Goal: Feedback & Contribution: Submit feedback/report problem

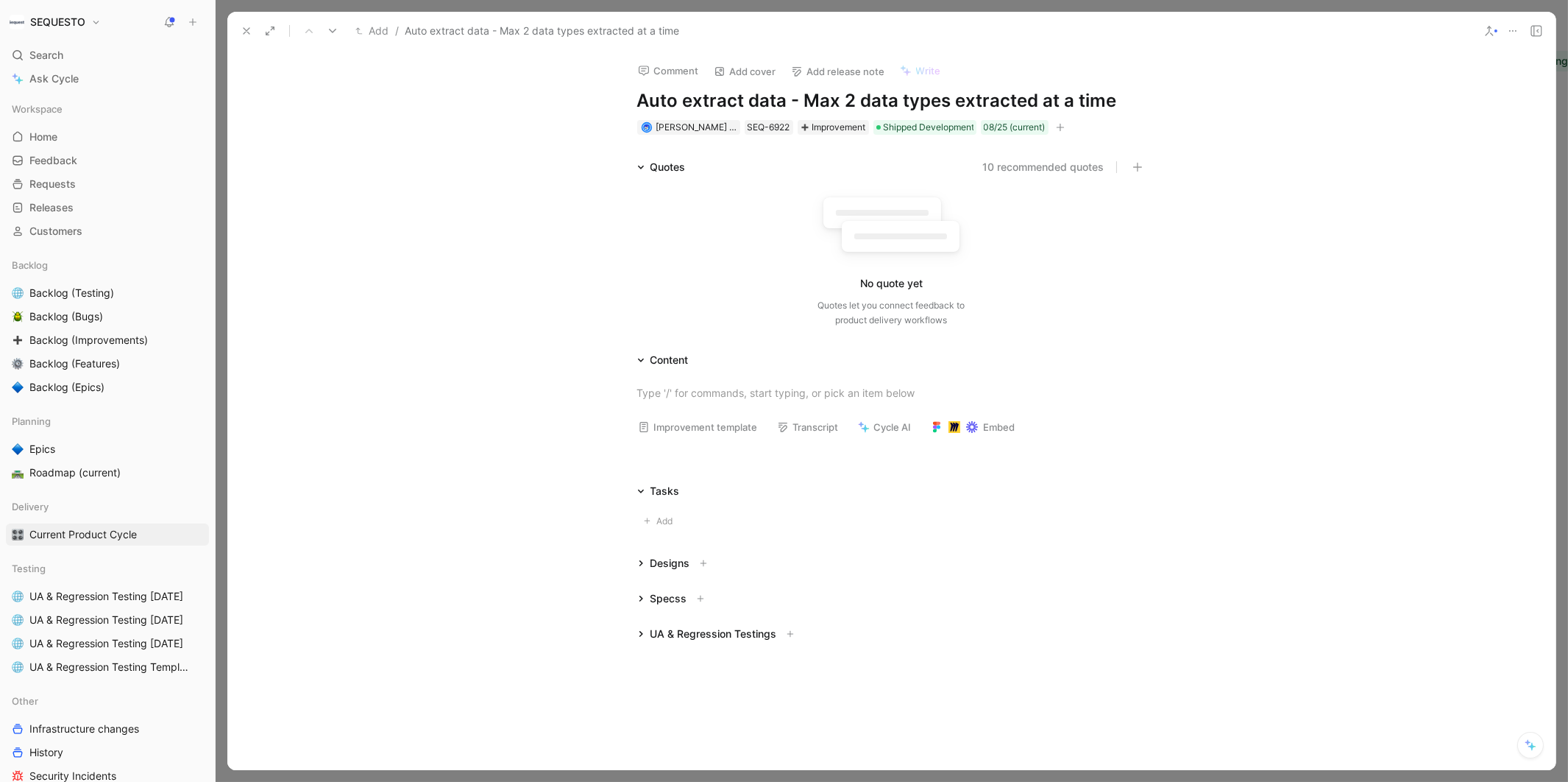
click at [240, 30] on button at bounding box center [246, 31] width 21 height 21
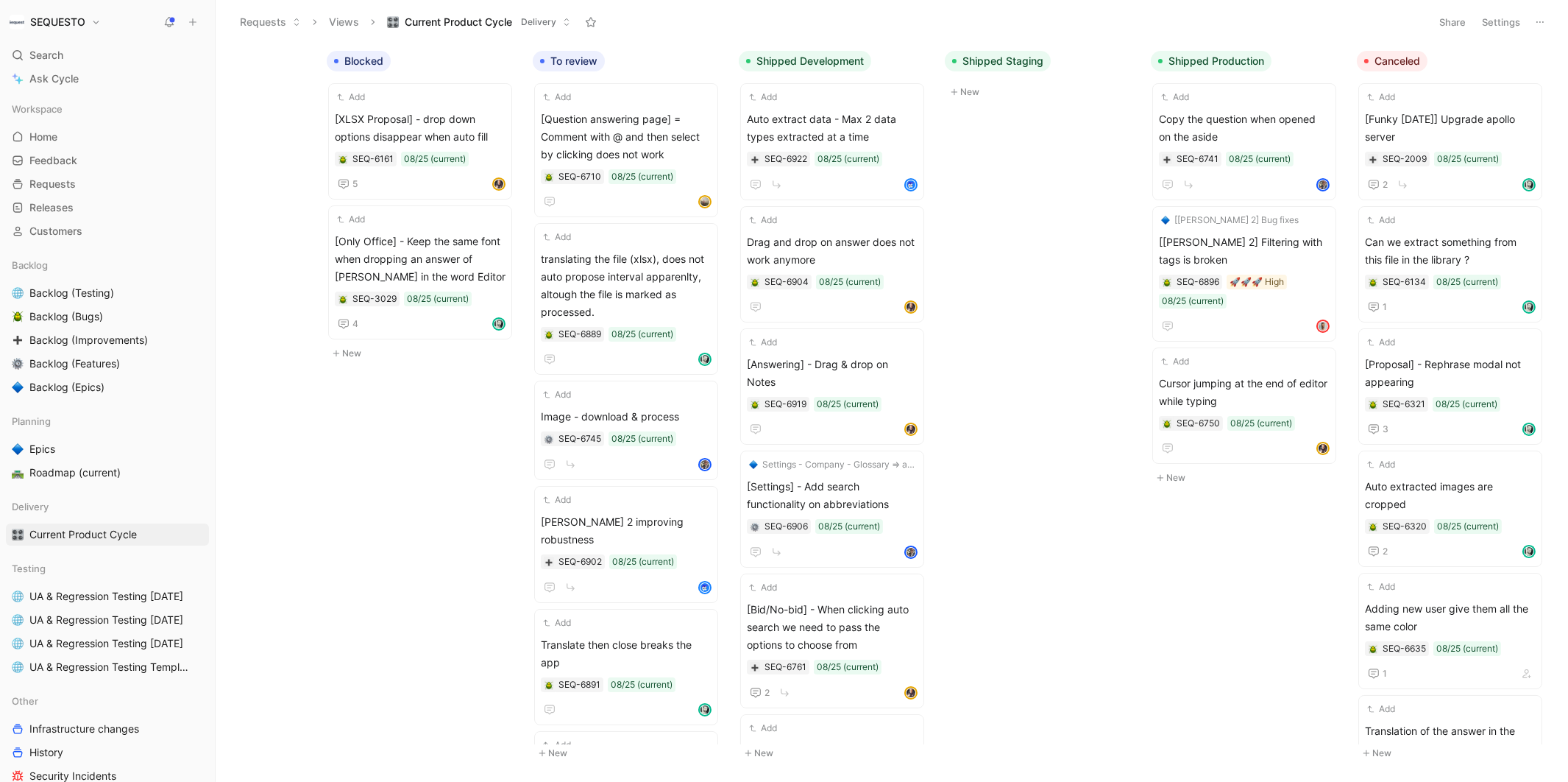
click at [194, 23] on icon at bounding box center [193, 22] width 10 height 10
click at [274, 30] on button "New feedback c" at bounding box center [291, 28] width 158 height 25
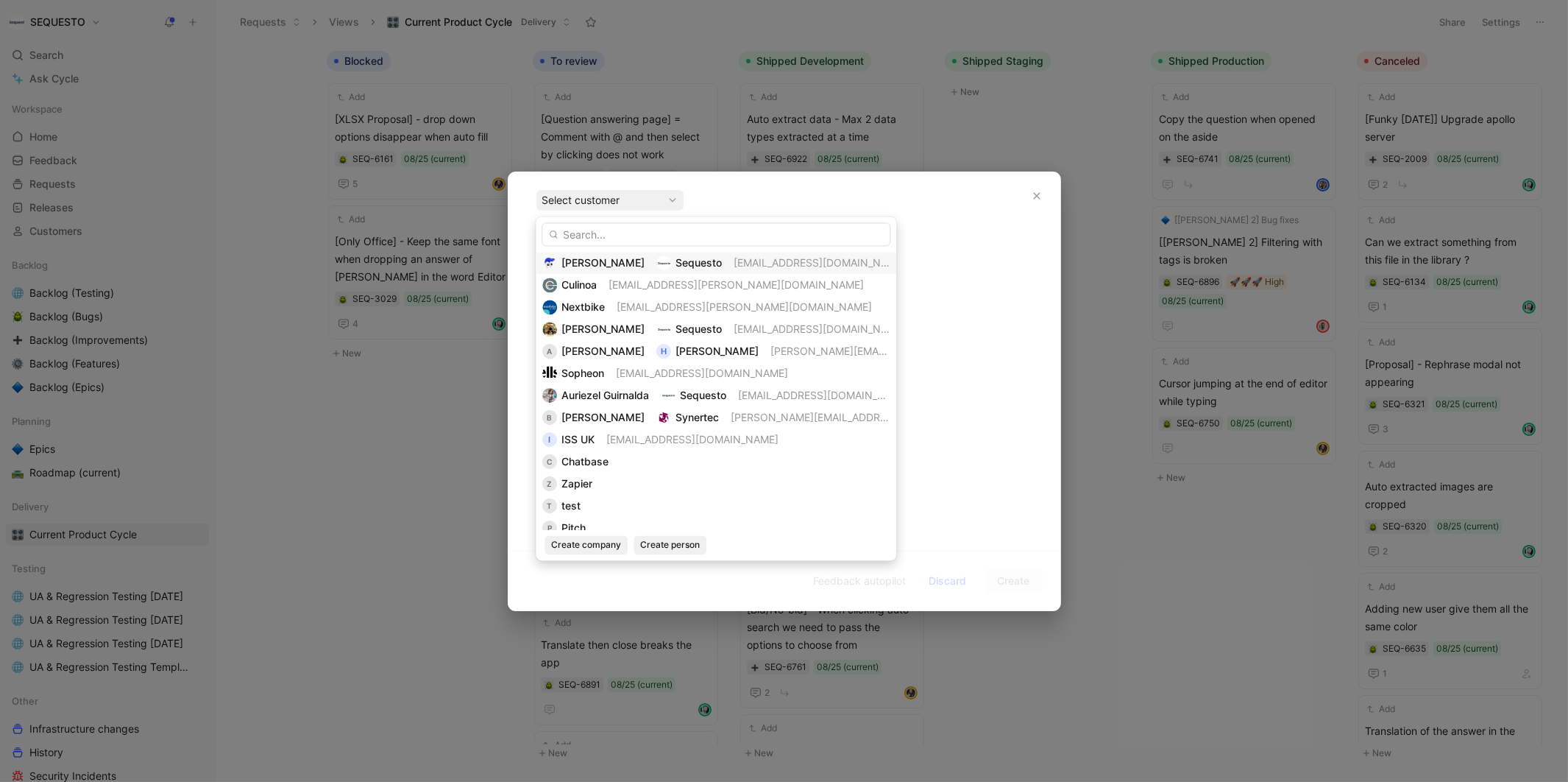
click at [589, 258] on span "[PERSON_NAME]" at bounding box center [603, 262] width 83 height 13
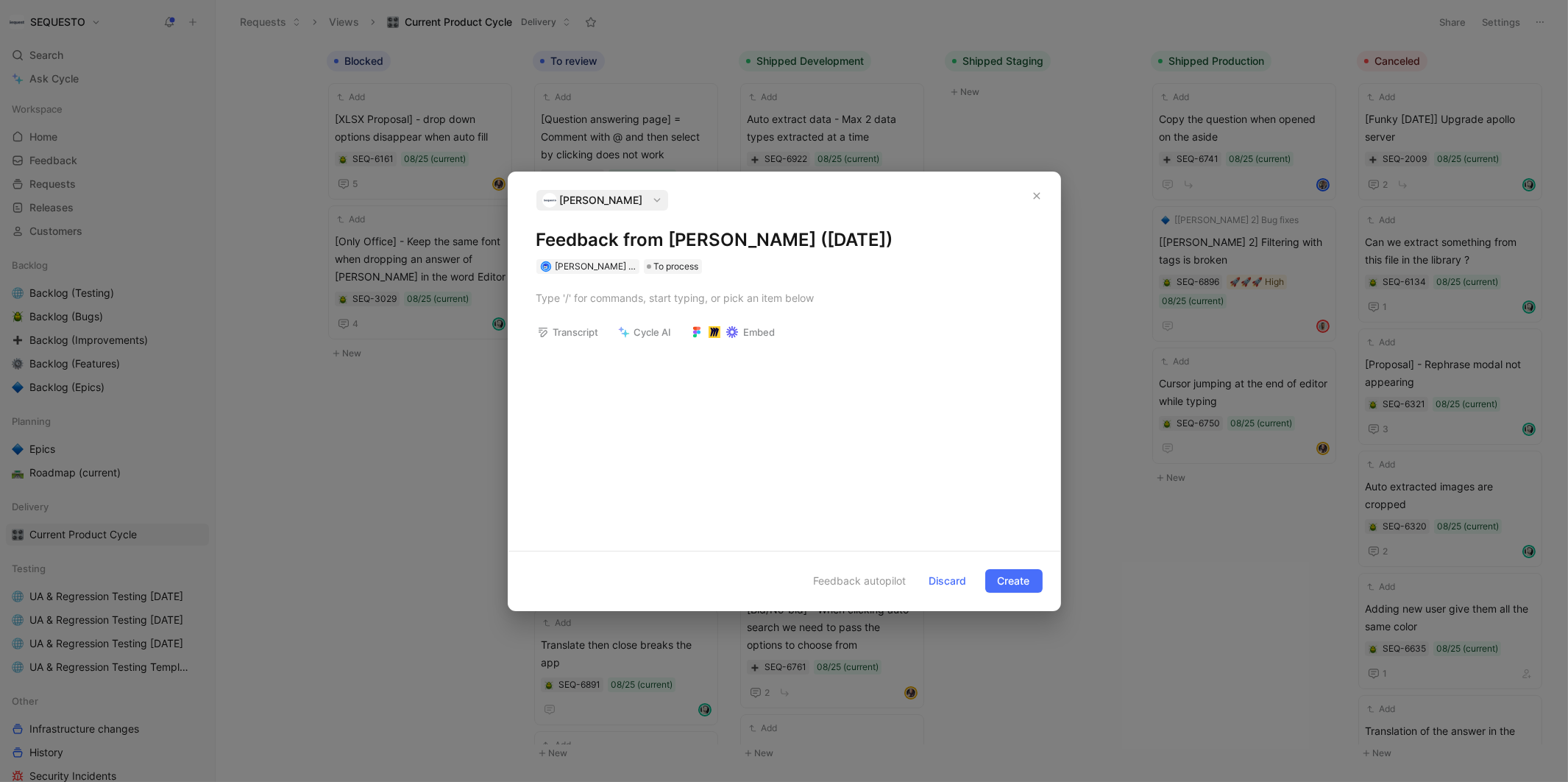
click at [595, 236] on h1 "Feedback from [PERSON_NAME] ([DATE])" at bounding box center [784, 240] width 496 height 24
click at [600, 300] on div at bounding box center [784, 297] width 496 height 16
click at [864, 289] on div "Add a question manually in the bid no bid of a specific project" at bounding box center [791, 295] width 481 height 16
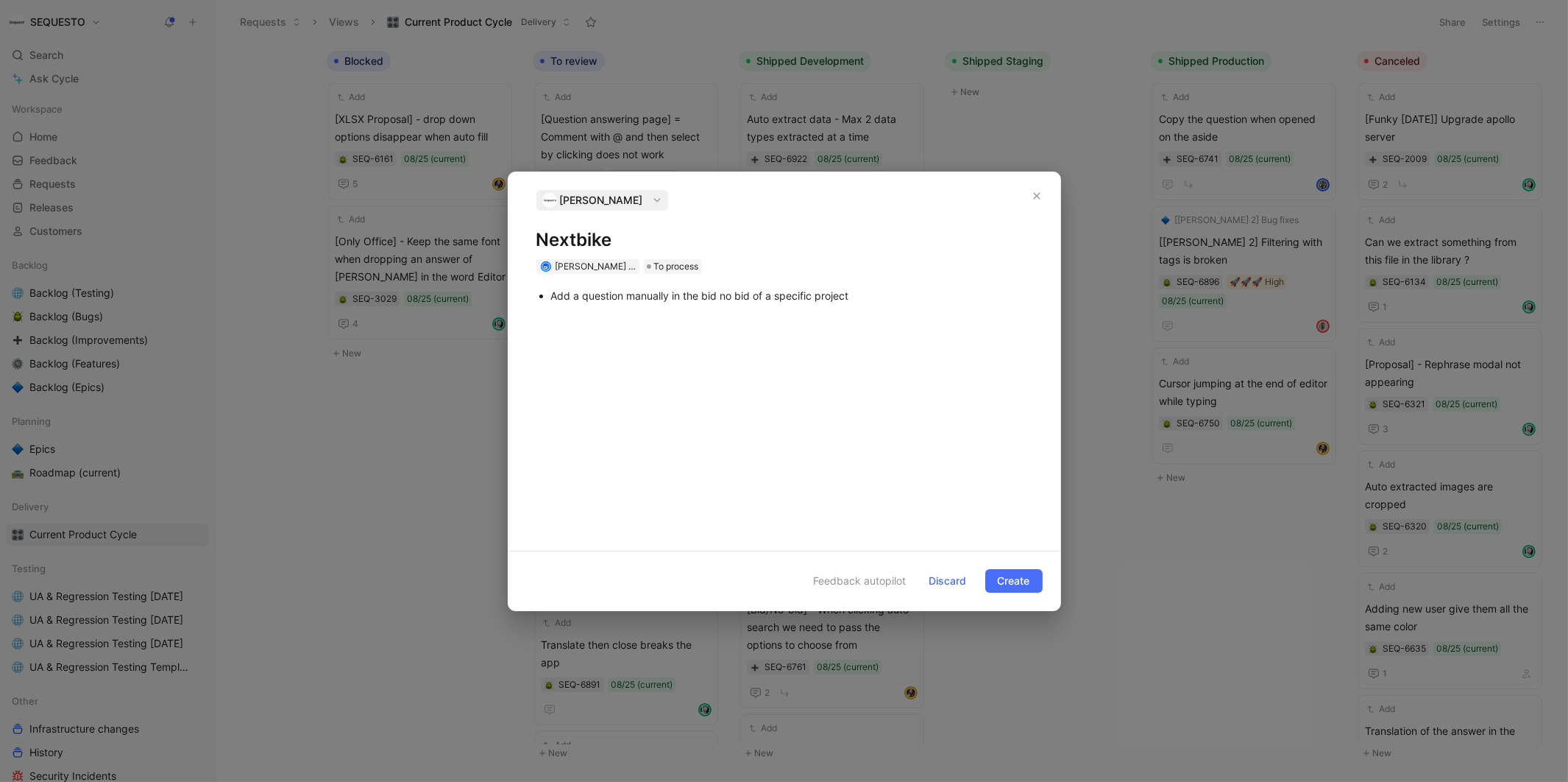
click at [859, 292] on div "Add a question manually in the bid no bid of a specific project" at bounding box center [791, 295] width 481 height 16
click at [749, 318] on div "Proposal creation => limit [PERSON_NAME] within in the library" at bounding box center [791, 315] width 481 height 16
click at [828, 320] on div "Proposal creation => limit [PERSON_NAME] within the library" at bounding box center [791, 315] width 481 height 16
click at [1035, 582] on button "Create" at bounding box center [1014, 581] width 58 height 24
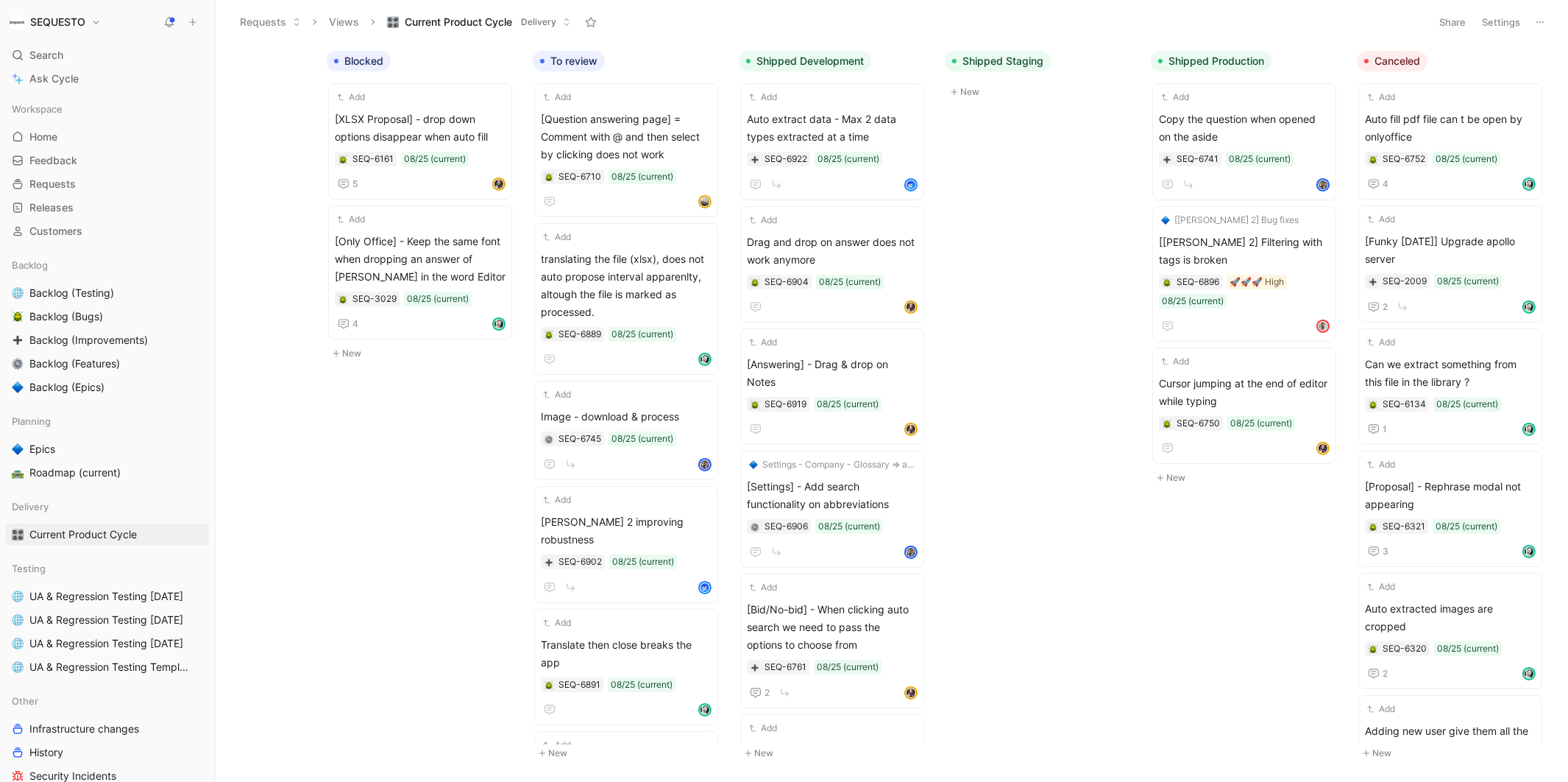
click at [380, 441] on div "To do Add [Library] - Select xlsx file shows extract images and should not. SEQ…" at bounding box center [892, 412] width 1353 height 738
click at [198, 23] on button at bounding box center [193, 22] width 21 height 21
click at [257, 24] on button "New feedback c" at bounding box center [291, 28] width 158 height 25
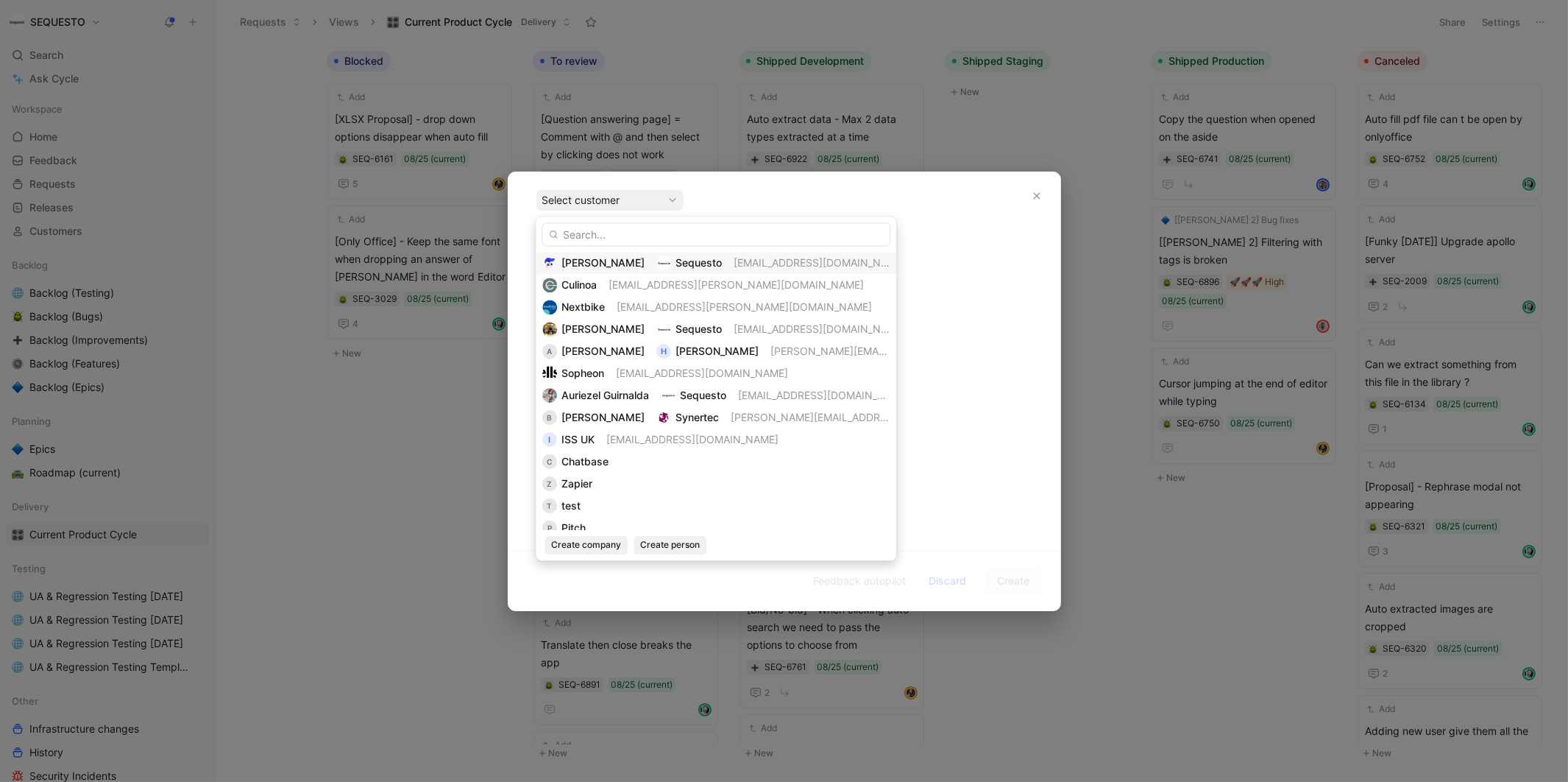
click at [675, 263] on span "Sequesto" at bounding box center [698, 262] width 47 height 13
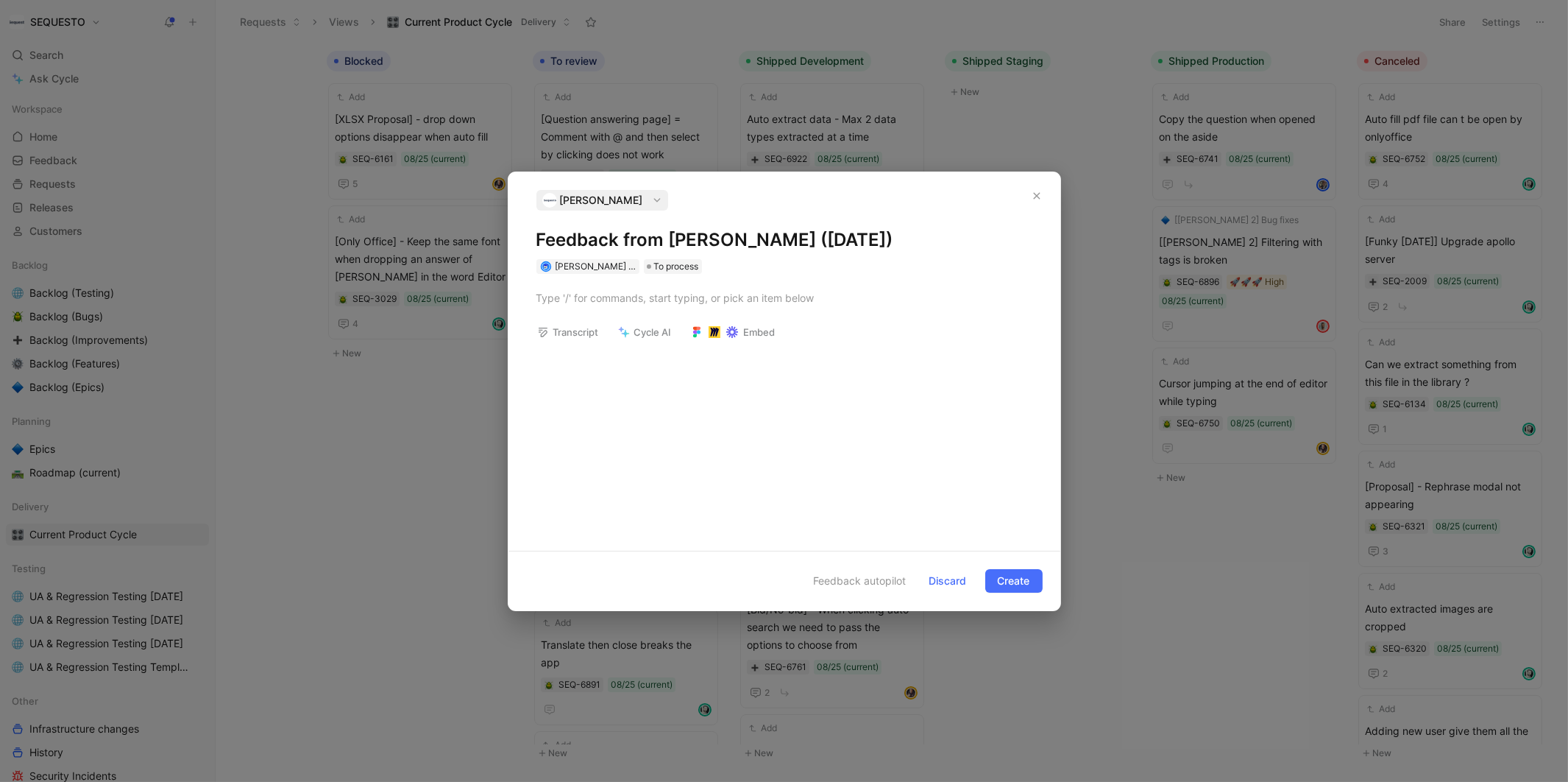
click at [615, 235] on h1 "Feedback from [PERSON_NAME] ([DATE])" at bounding box center [784, 240] width 496 height 24
click at [627, 299] on div at bounding box center [784, 297] width 496 height 16
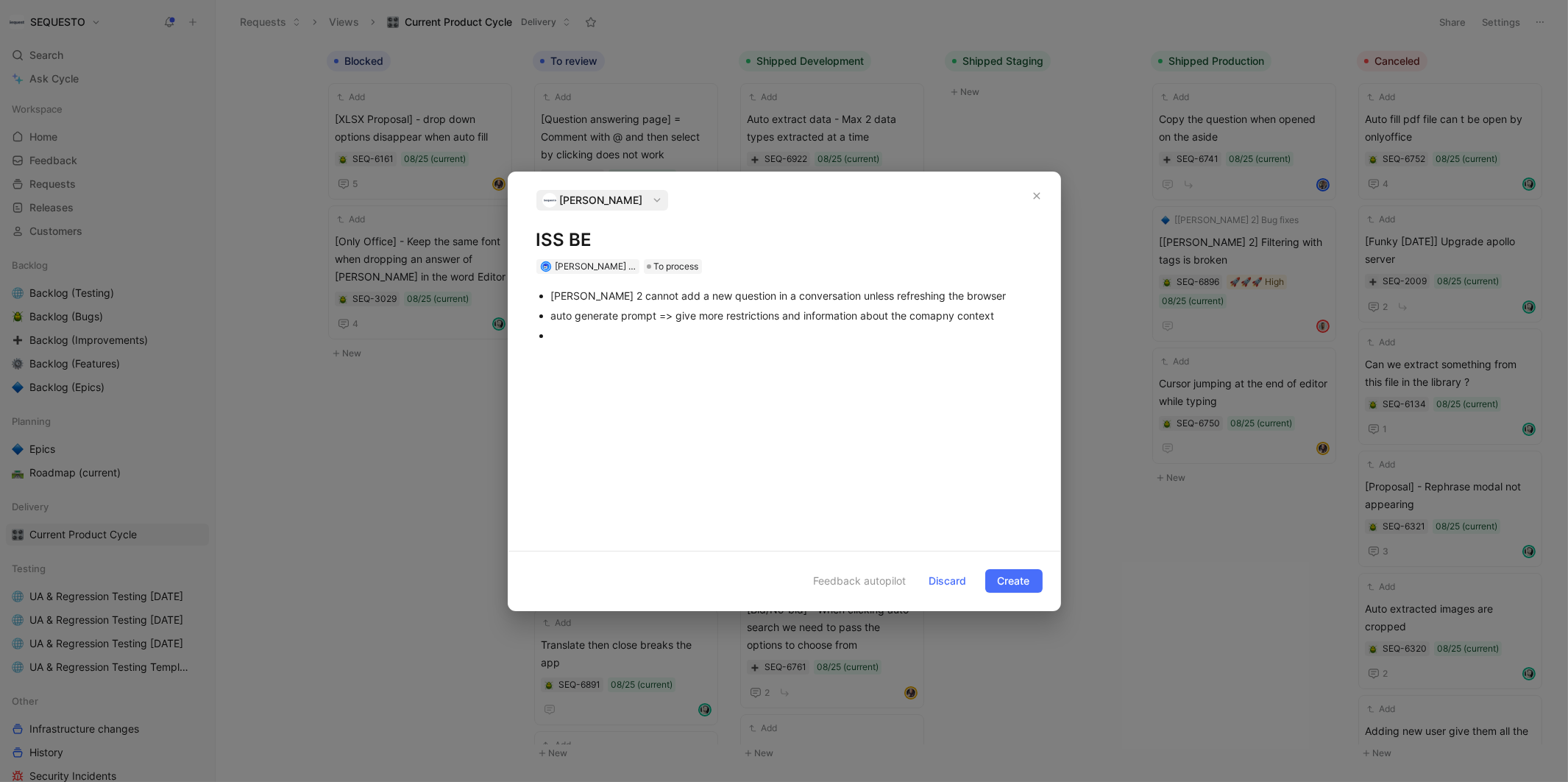
click at [996, 319] on div "auto generate prompt => give more restrictions and information about the comapn…" at bounding box center [791, 315] width 481 height 16
click at [689, 348] on div at bounding box center [791, 351] width 481 height 16
